Goal: Check status: Check status

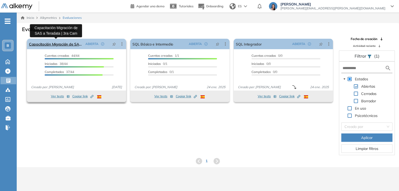
click at [67, 44] on link "Capacitación Migración de SAS a Teradata | 3ra Cam" at bounding box center [56, 44] width 54 height 10
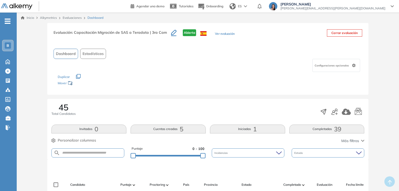
click at [329, 128] on button "Completadas 39" at bounding box center [326, 128] width 75 height 9
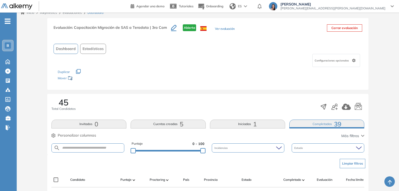
scroll to position [83, 0]
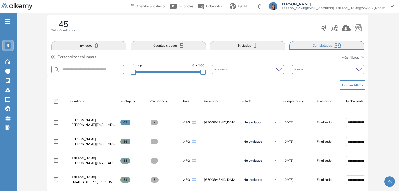
click at [237, 43] on button "Iniciadas 1" at bounding box center [247, 45] width 75 height 9
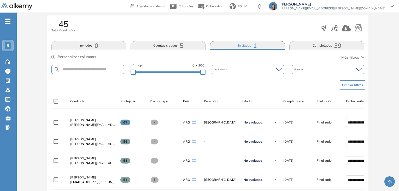
click at [238, 43] on button "Iniciadas 1" at bounding box center [247, 45] width 75 height 9
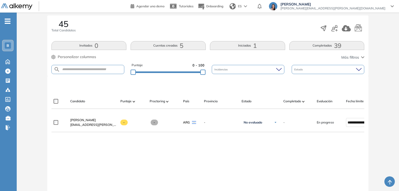
click at [304, 43] on button "Completadas 39" at bounding box center [326, 45] width 75 height 9
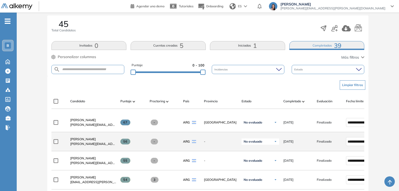
scroll to position [135, 0]
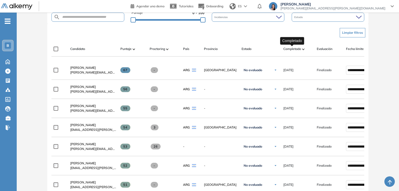
click at [294, 49] on span "Completado" at bounding box center [292, 48] width 18 height 5
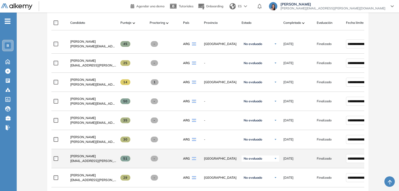
scroll to position [188, 0]
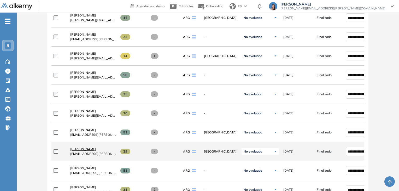
click at [90, 149] on span "[PERSON_NAME]" at bounding box center [83, 149] width 26 height 4
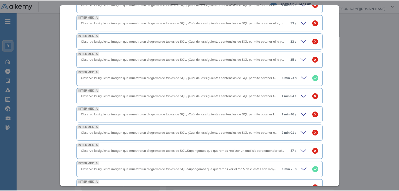
scroll to position [302, 0]
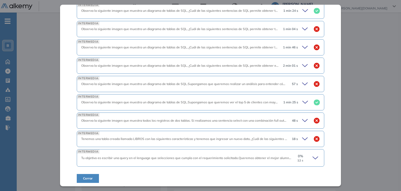
click at [361, 108] on div "Inicio Alkymetrics Evaluaciones Dashboard Candidato SQL - Integrador Ciencia y …" at bounding box center [209, 119] width 384 height 319
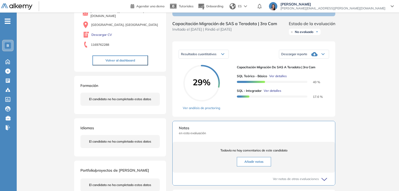
scroll to position [0, 0]
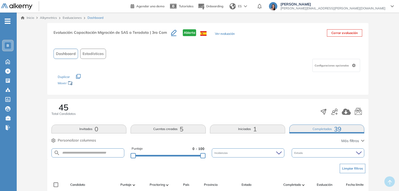
click at [305, 127] on button "Completadas 39" at bounding box center [326, 128] width 75 height 9
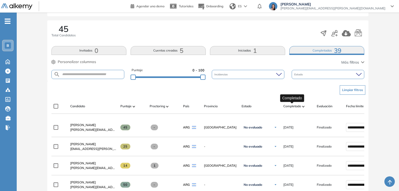
click at [297, 108] on span "Completado" at bounding box center [292, 106] width 18 height 5
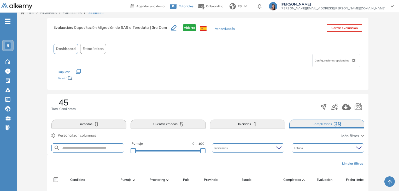
scroll to position [78, 0]
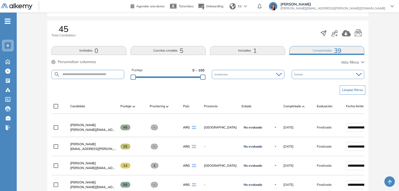
click at [283, 105] on div "Completado" at bounding box center [295, 106] width 33 height 6
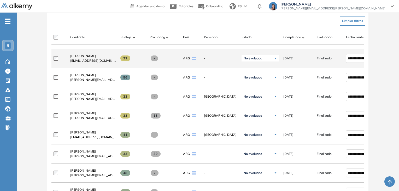
scroll to position [148, 0]
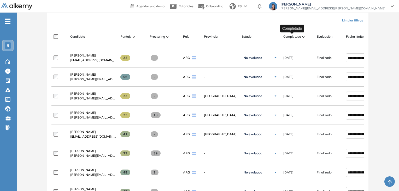
click at [290, 38] on span "Completado" at bounding box center [292, 36] width 18 height 5
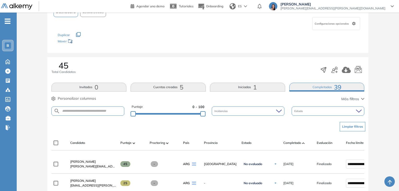
scroll to position [42, 0]
